Goal: Task Accomplishment & Management: Manage account settings

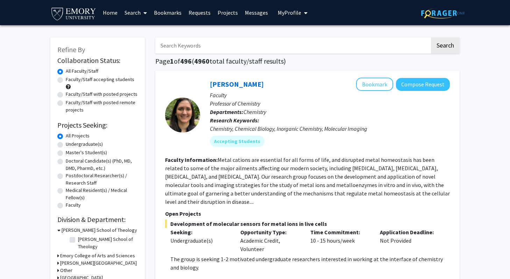
click at [301, 8] on span "My profile dropdown to access profile and logout" at bounding box center [304, 13] width 6 height 24
click at [306, 35] on span "[PERSON_NAME]" at bounding box center [321, 33] width 42 height 8
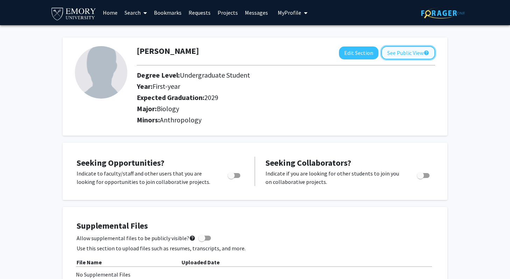
click at [389, 54] on button "See Public View help" at bounding box center [408, 52] width 54 height 13
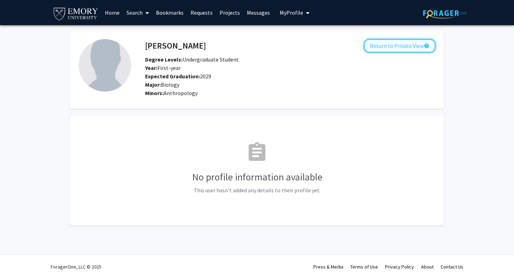
click at [394, 46] on button "Return to Private View help" at bounding box center [399, 45] width 71 height 13
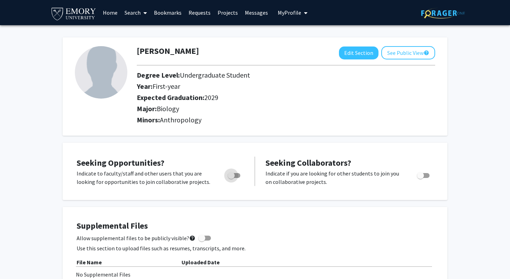
click at [233, 176] on span "Toggle" at bounding box center [231, 175] width 7 height 7
click at [231, 178] on input "Are you actively seeking opportunities?" at bounding box center [231, 178] width 0 height 0
checkbox input "true"
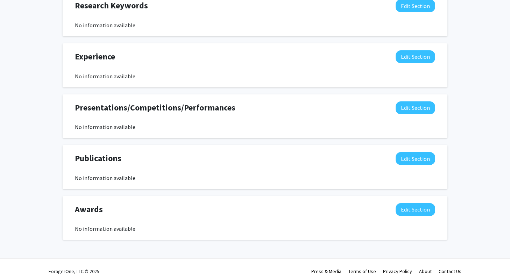
scroll to position [388, 0]
